Goal: Check status

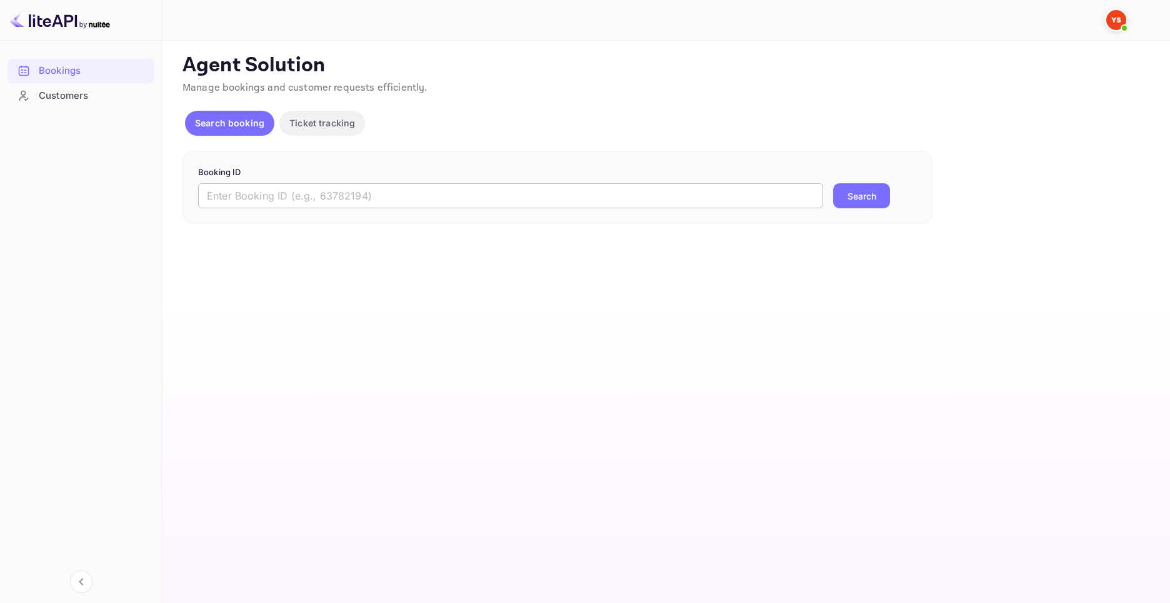
click at [385, 190] on input "text" at bounding box center [510, 195] width 625 height 25
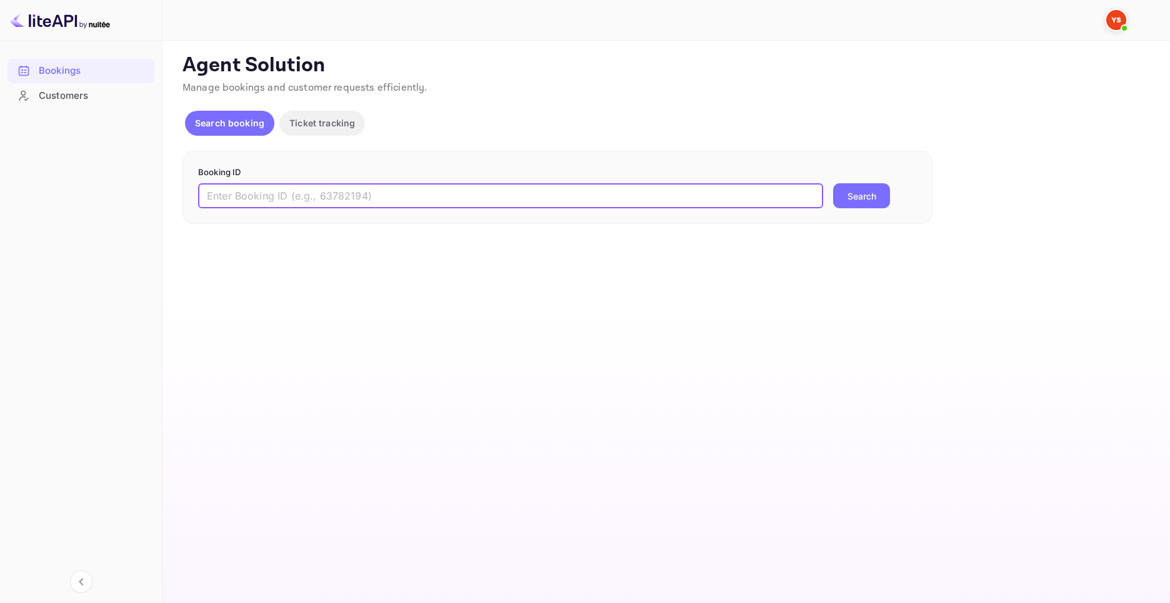
paste input "9129695"
type input "9129695"
click at [847, 196] on button "Search" at bounding box center [861, 195] width 57 height 25
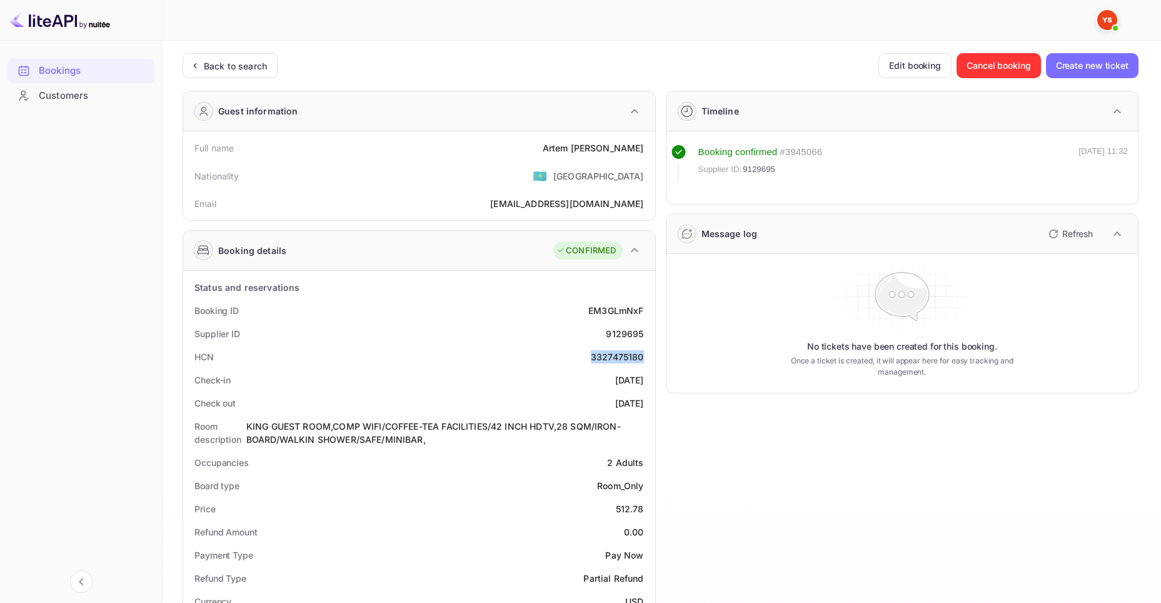
drag, startPoint x: 590, startPoint y: 359, endPoint x: 655, endPoint y: 356, distance: 65.1
copy div "3327475180"
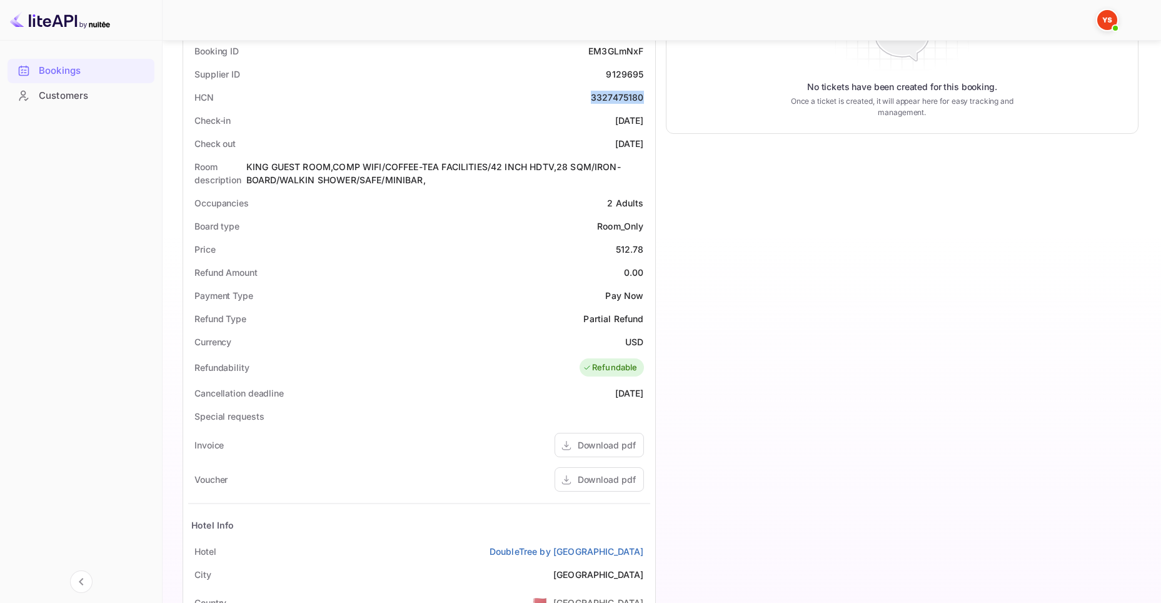
scroll to position [333, 0]
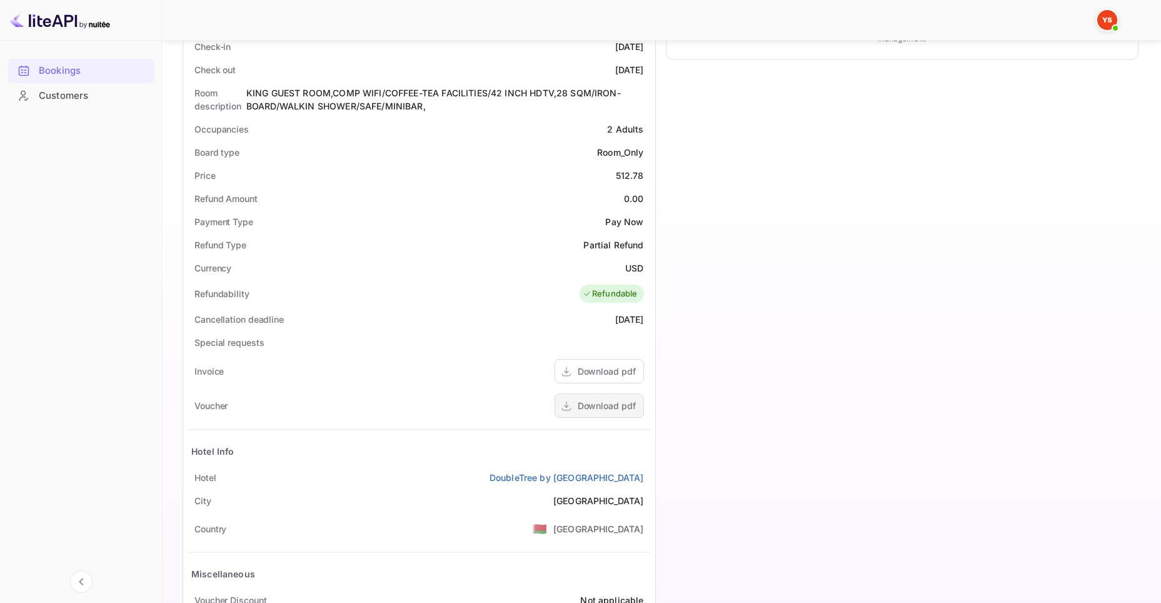
click at [600, 406] on div "Download pdf" at bounding box center [607, 405] width 58 height 13
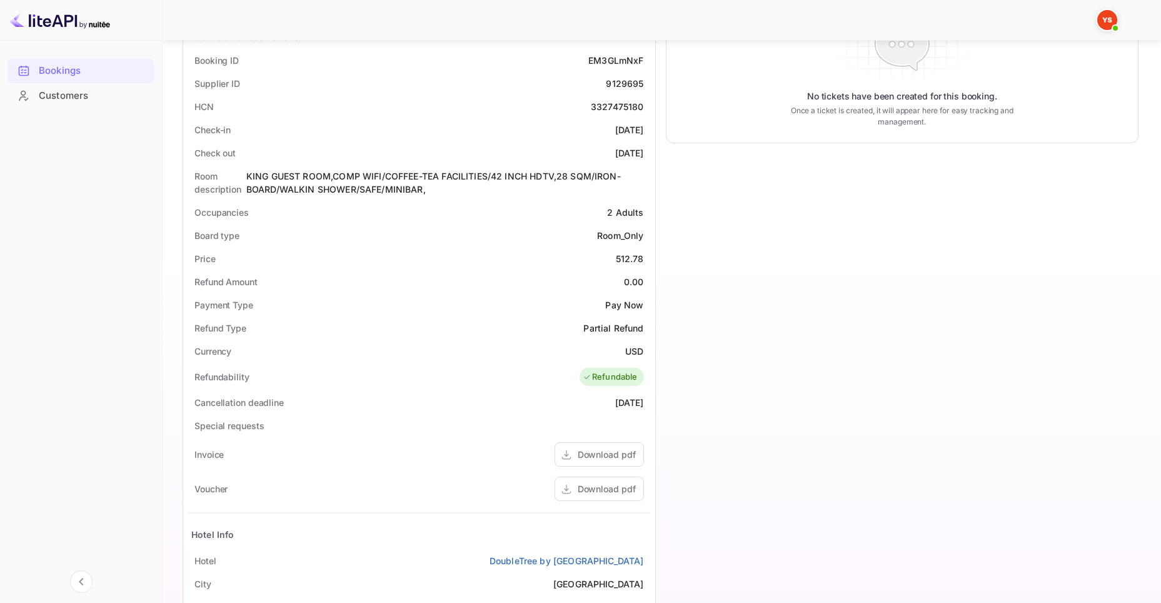
scroll to position [0, 0]
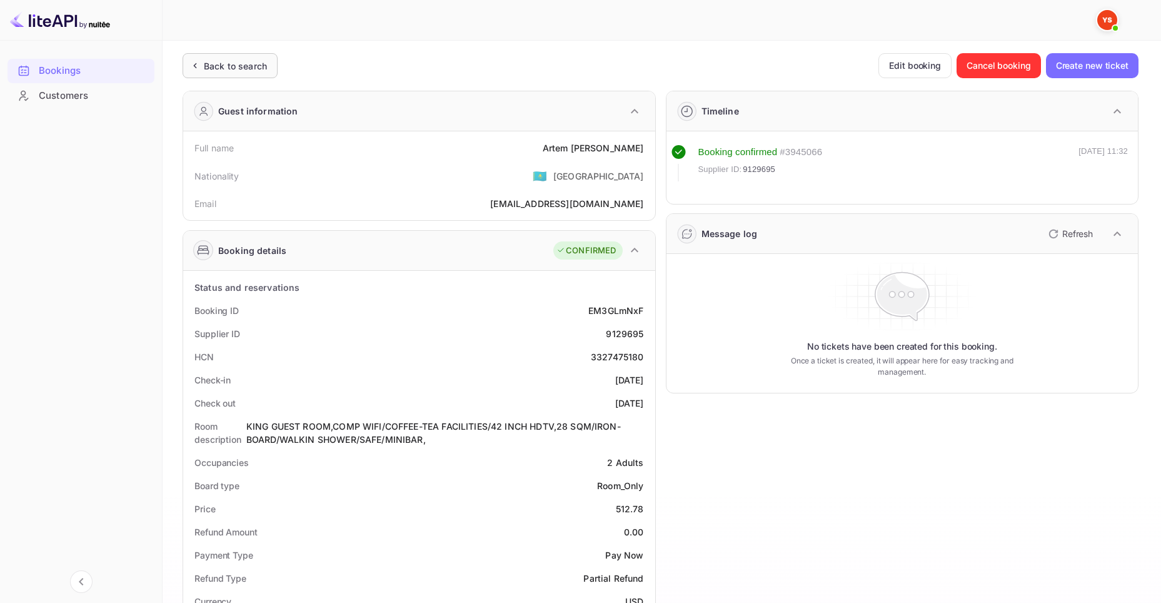
click at [247, 70] on div "Back to search" at bounding box center [235, 65] width 63 height 13
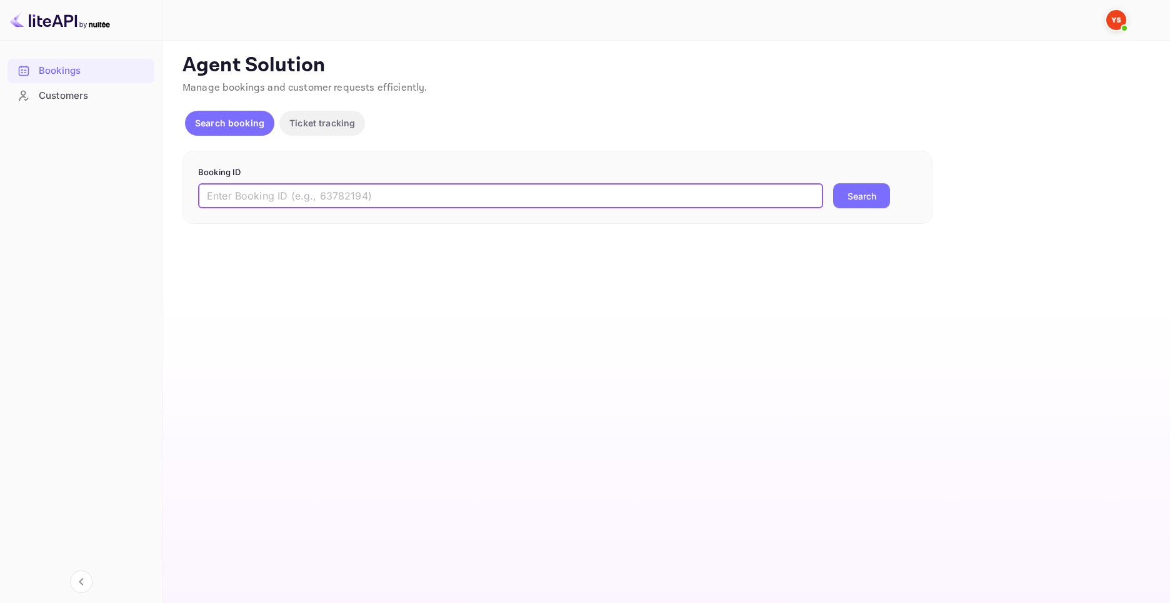
click at [391, 201] on input "text" at bounding box center [510, 195] width 625 height 25
paste input "9129207"
type input "9129207"
click at [858, 200] on button "Search" at bounding box center [861, 195] width 57 height 25
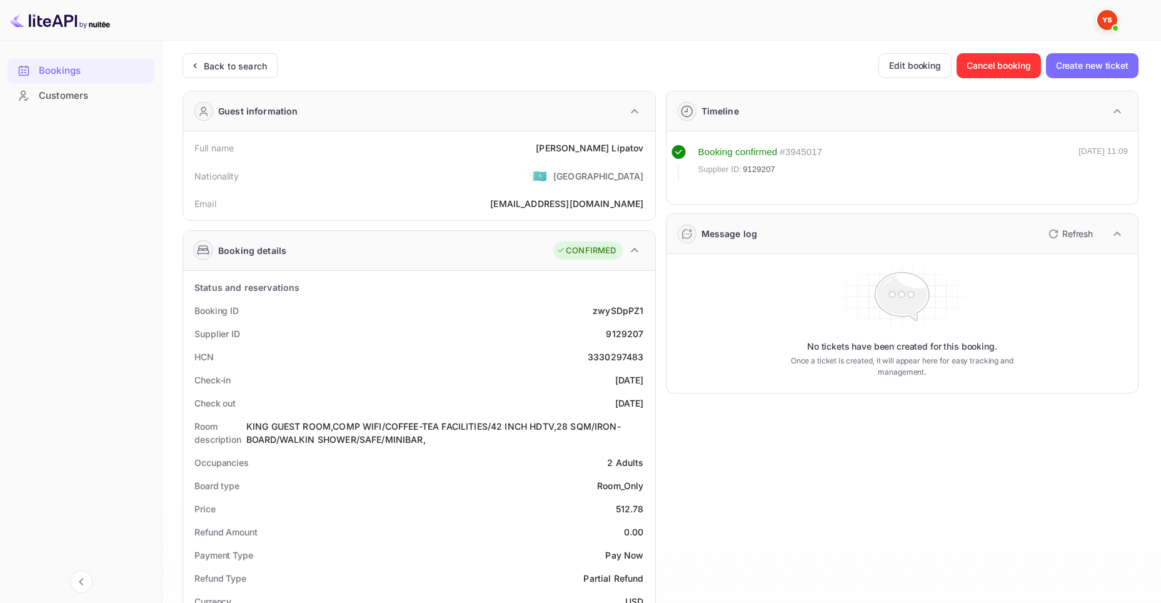
click at [856, 211] on div "Timeline Booking confirmed # 3945017 Supplier ID: 9129207 [DATE] 11:09 Message …" at bounding box center [897, 543] width 483 height 925
drag, startPoint x: 587, startPoint y: 356, endPoint x: 646, endPoint y: 356, distance: 59.4
click at [646, 356] on div "HCN 3330297483" at bounding box center [419, 356] width 462 height 23
copy div "3330297483"
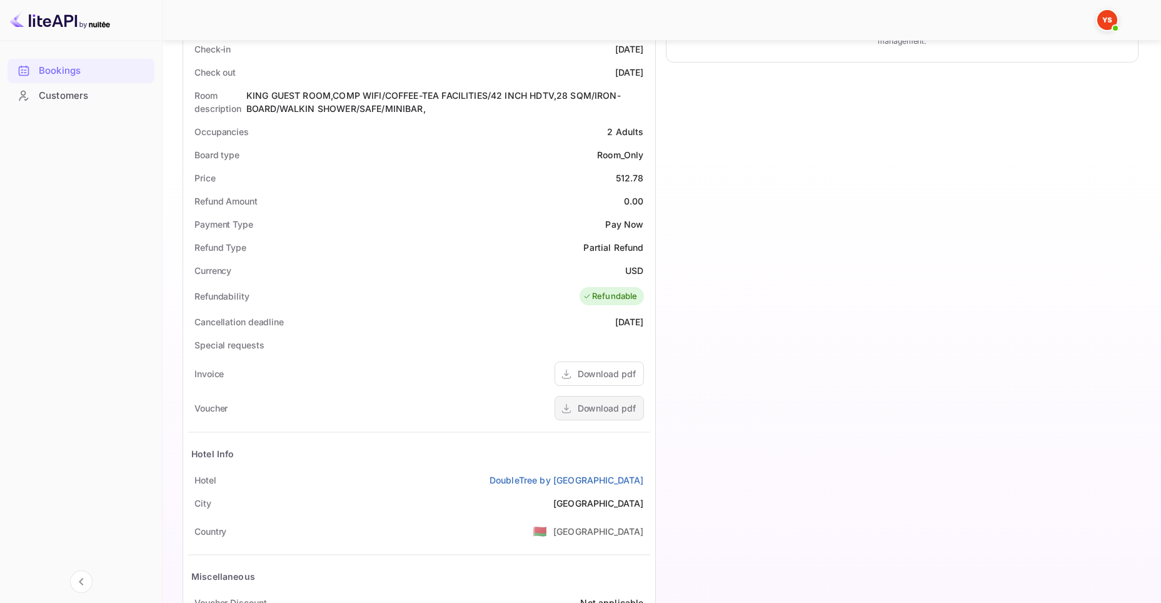
scroll to position [333, 0]
click at [612, 408] on div "Download pdf" at bounding box center [607, 405] width 58 height 13
